Goal: Task Accomplishment & Management: Use online tool/utility

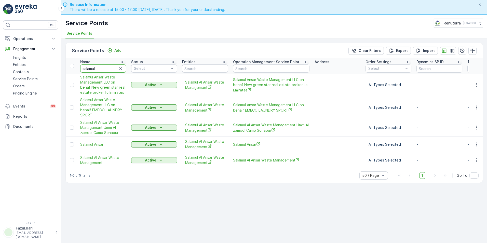
click at [99, 67] on input "salamul" at bounding box center [103, 68] width 46 height 8
type input "silk"
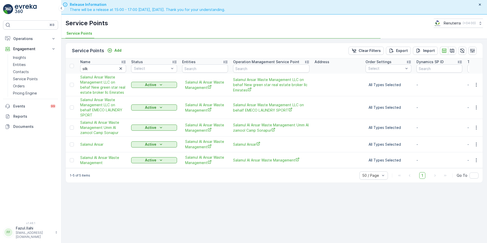
scroll to position [15, 0]
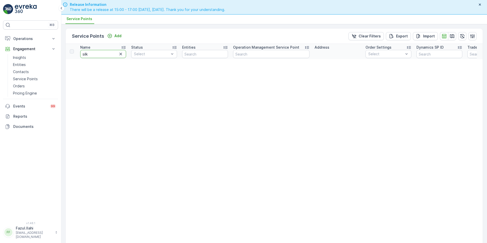
drag, startPoint x: 102, startPoint y: 63, endPoint x: 98, endPoint y: 55, distance: 9.3
click at [98, 55] on input "silk" at bounding box center [103, 54] width 46 height 8
type input "silk"
click at [98, 55] on input "silk" at bounding box center [103, 54] width 46 height 8
type input "s"
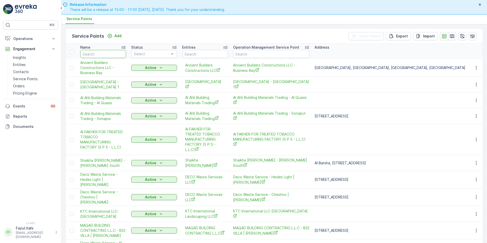
click at [98, 55] on input "text" at bounding box center [103, 54] width 46 height 8
type input "sil"
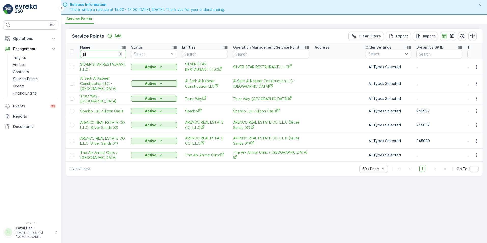
click at [103, 54] on input "sil" at bounding box center [103, 54] width 46 height 8
type input "silk"
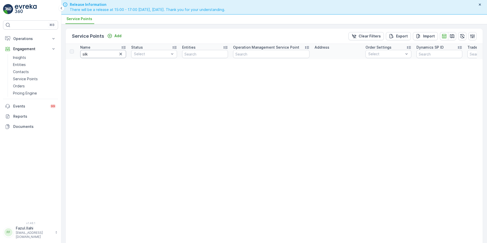
click at [103, 52] on input "silk" at bounding box center [103, 54] width 46 height 8
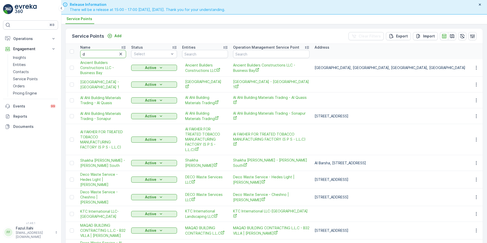
click at [102, 54] on input "d" at bounding box center [103, 54] width 46 height 8
click at [102, 55] on input "d" at bounding box center [103, 54] width 46 height 8
type input "du"
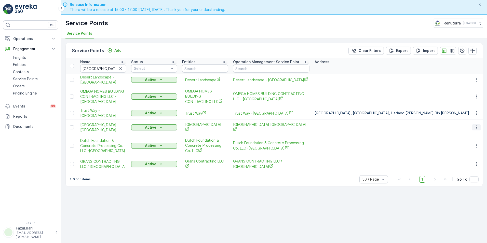
click at [477, 126] on icon "button" at bounding box center [476, 127] width 5 height 5
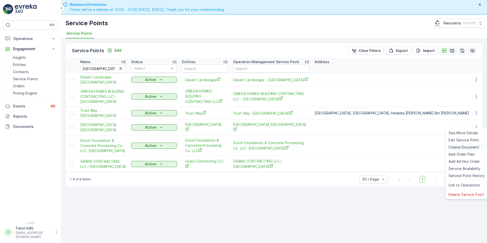
click at [463, 148] on span "Create Document" at bounding box center [464, 147] width 31 height 5
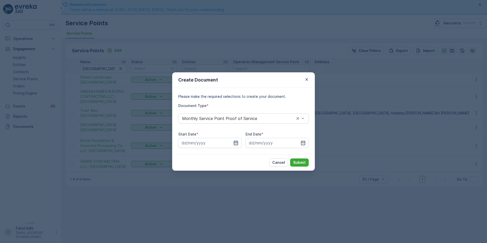
click at [238, 142] on icon "button" at bounding box center [236, 143] width 4 height 5
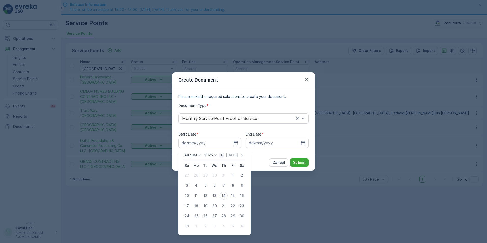
click at [222, 157] on icon "button" at bounding box center [221, 155] width 5 height 5
click at [206, 171] on div "1" at bounding box center [205, 175] width 8 height 8
type input "[DATE]"
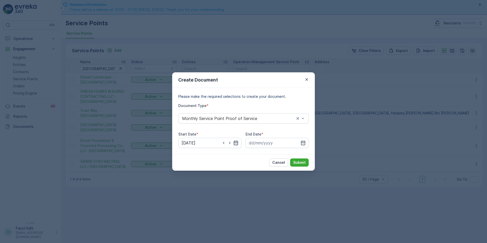
click at [238, 141] on icon "button" at bounding box center [235, 142] width 5 height 5
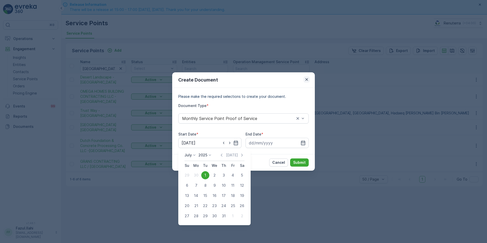
click at [305, 79] on icon "button" at bounding box center [306, 79] width 5 height 5
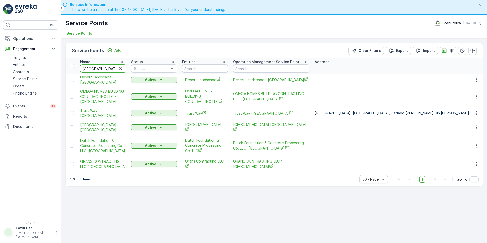
click at [106, 68] on input "[GEOGRAPHIC_DATA]" at bounding box center [103, 68] width 46 height 8
type input "si"
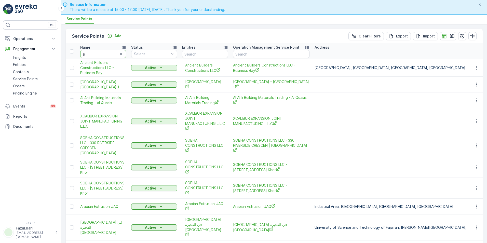
click at [103, 53] on input "si" at bounding box center [103, 54] width 46 height 8
type input "silk"
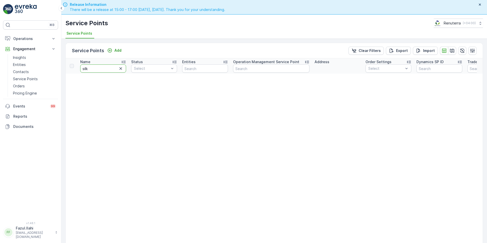
click at [99, 70] on input "silk" at bounding box center [103, 68] width 46 height 8
click at [99, 71] on input "silk" at bounding box center [103, 68] width 46 height 8
type input "si"
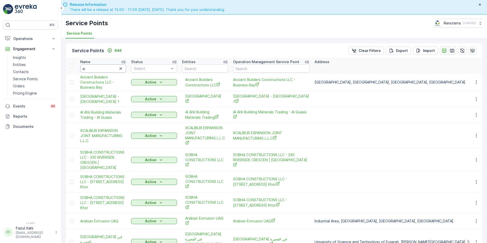
click at [98, 71] on input "si" at bounding box center [103, 68] width 46 height 8
type input "SILK"
